Goal: Task Accomplishment & Management: Use online tool/utility

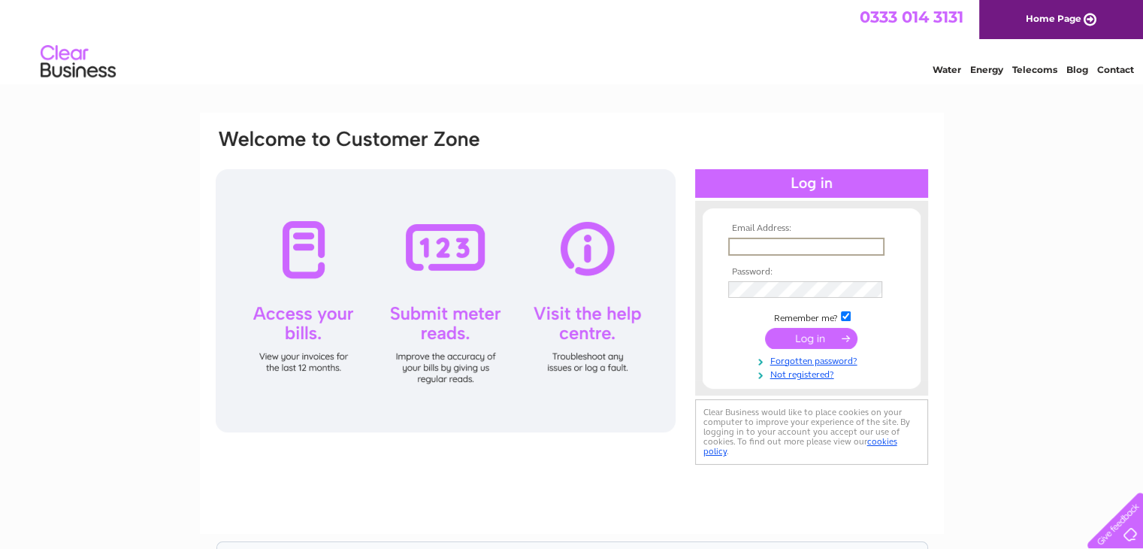
click at [779, 245] on input "text" at bounding box center [806, 246] width 156 height 18
type input "malcolm.cheese@sky.com"
click at [806, 340] on input "submit" at bounding box center [811, 336] width 92 height 21
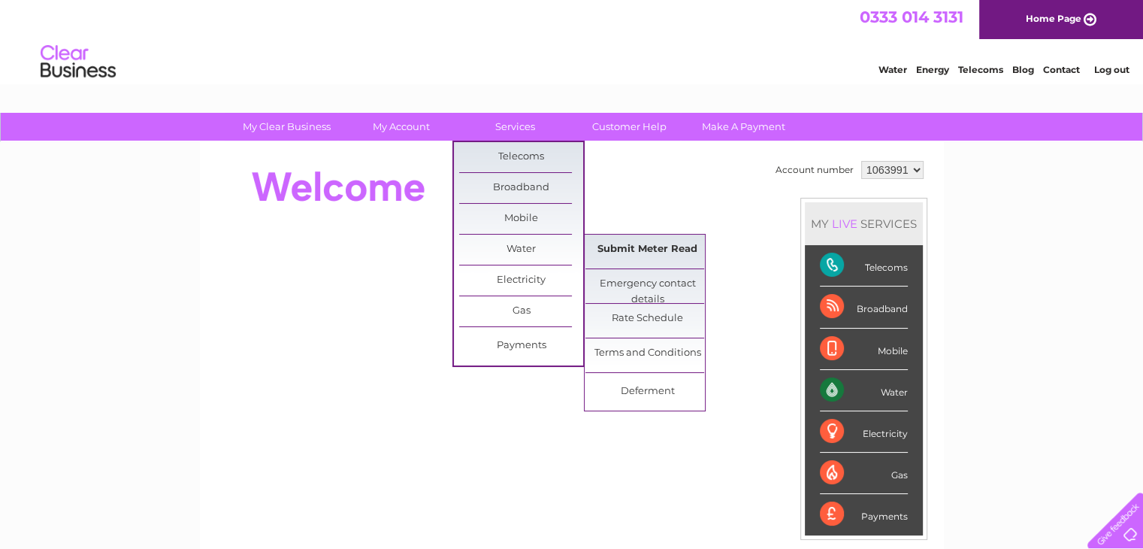
click at [629, 249] on link "Submit Meter Read" at bounding box center [647, 249] width 124 height 30
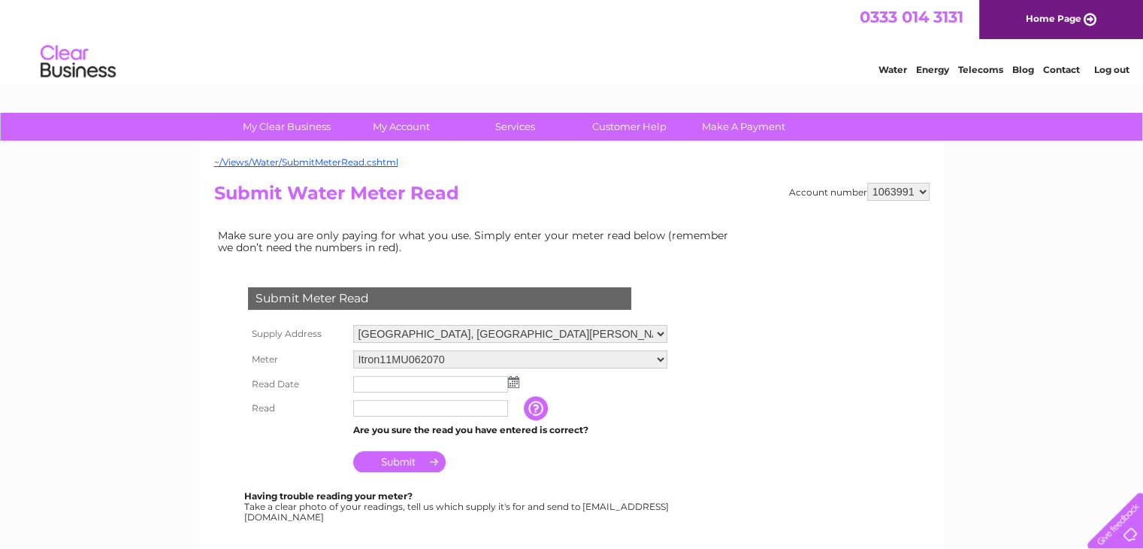
click at [511, 386] on td at bounding box center [510, 384] width 322 height 24
click at [514, 379] on img at bounding box center [513, 382] width 11 height 12
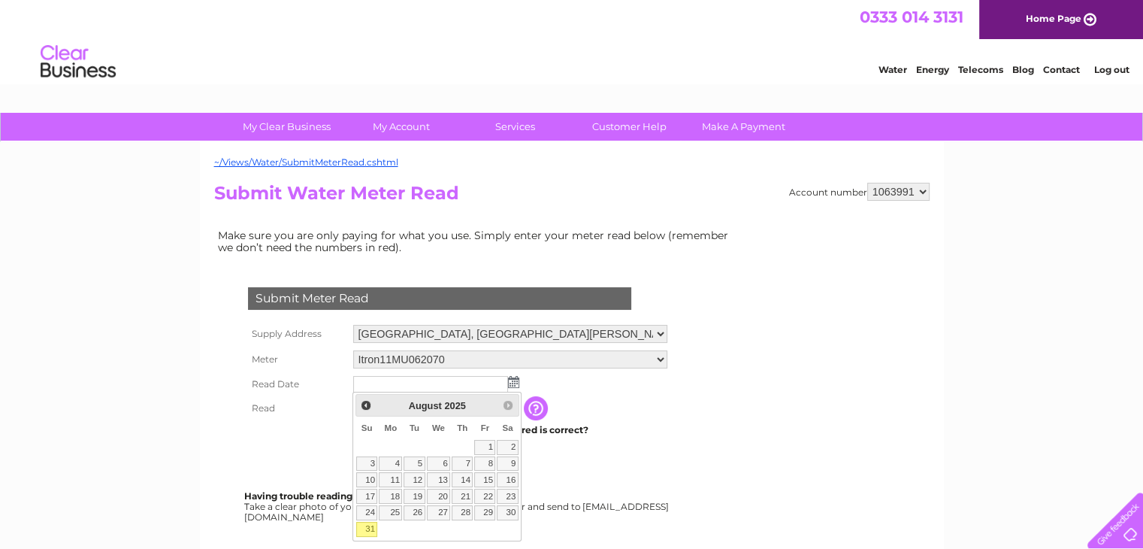
click at [367, 524] on link "31" at bounding box center [366, 528] width 21 height 15
type input "2025/08/31"
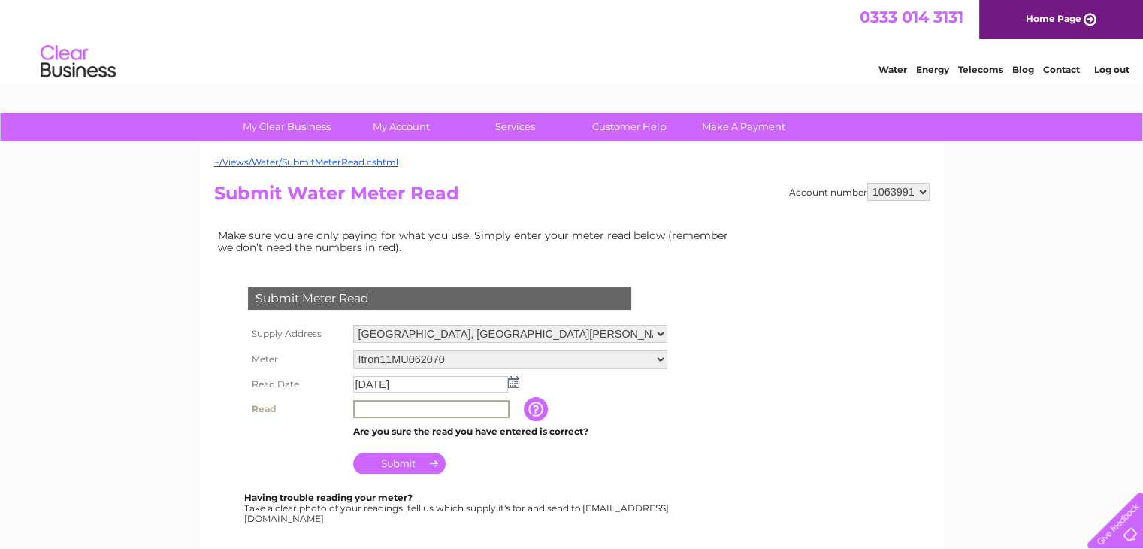
click at [411, 403] on input "text" at bounding box center [431, 409] width 156 height 18
type input "4506"
click at [399, 465] on input "Submit" at bounding box center [399, 461] width 92 height 21
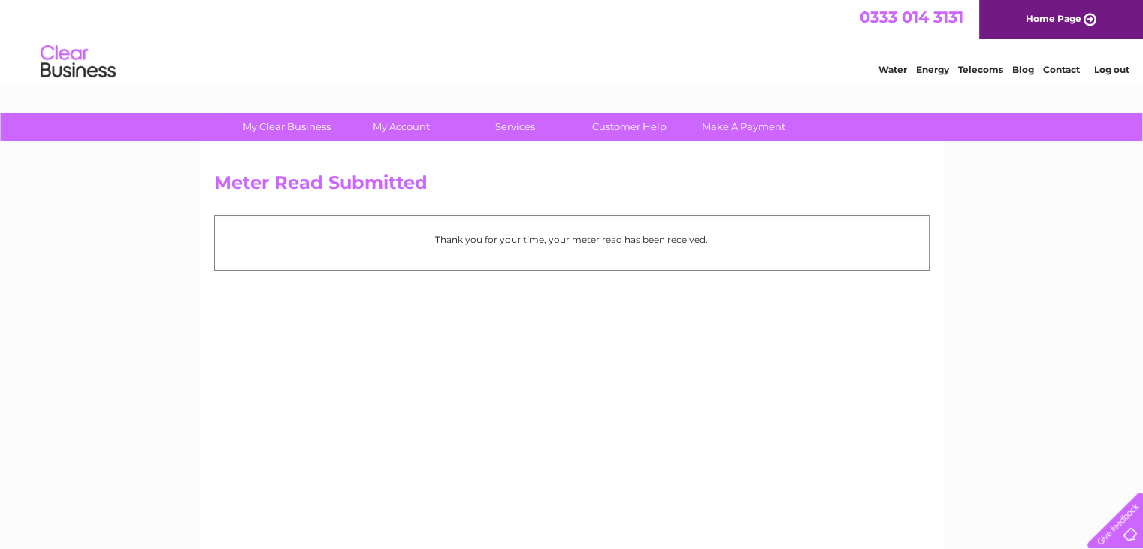
click at [1112, 69] on link "Log out" at bounding box center [1110, 69] width 35 height 11
